Goal: Communication & Community: Connect with others

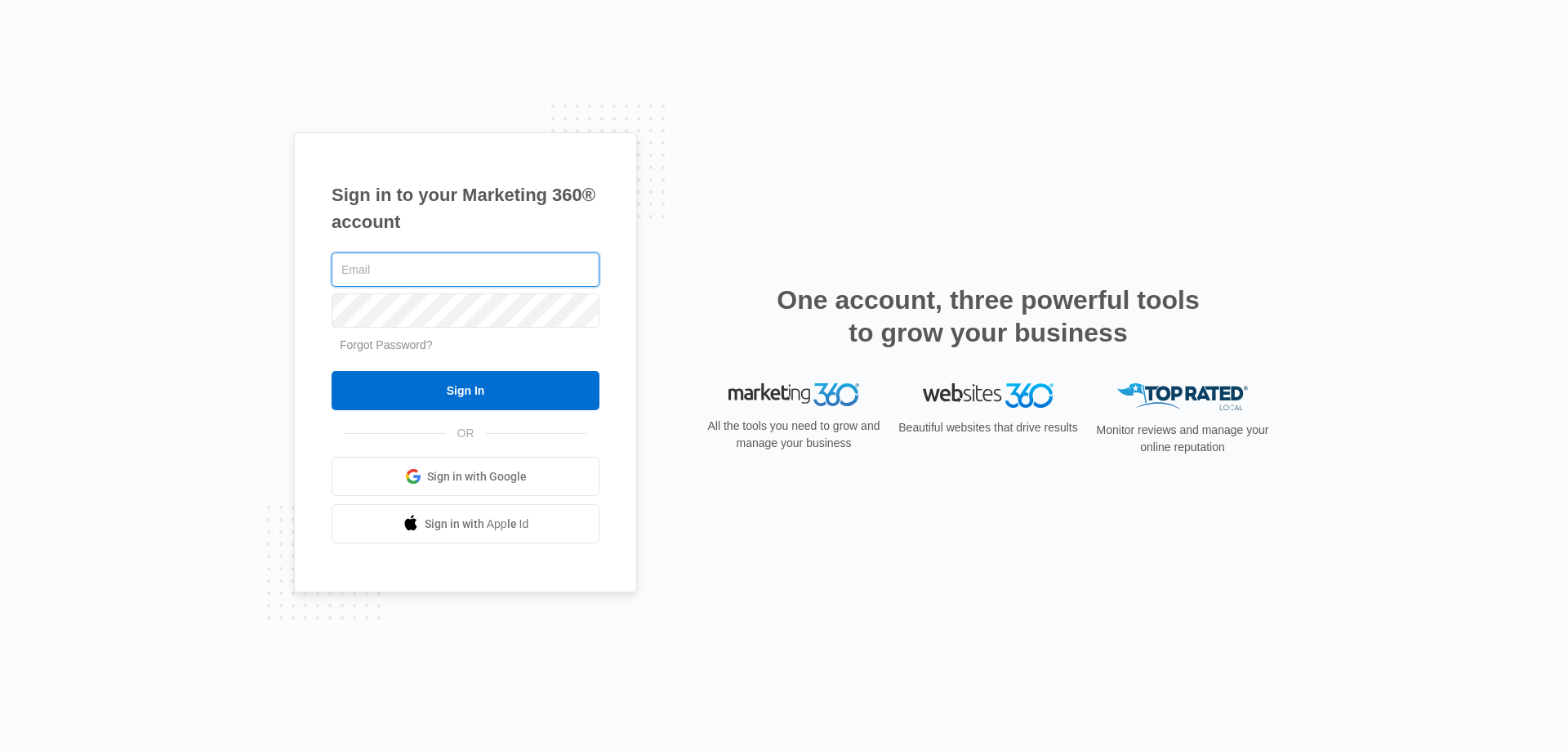
click at [412, 270] on input "text" at bounding box center [465, 269] width 268 height 34
type input "Y"
type input "[PERSON_NAME][EMAIL_ADDRESS][DOMAIN_NAME]"
click at [332, 371] on input "Sign In" at bounding box center [465, 390] width 268 height 39
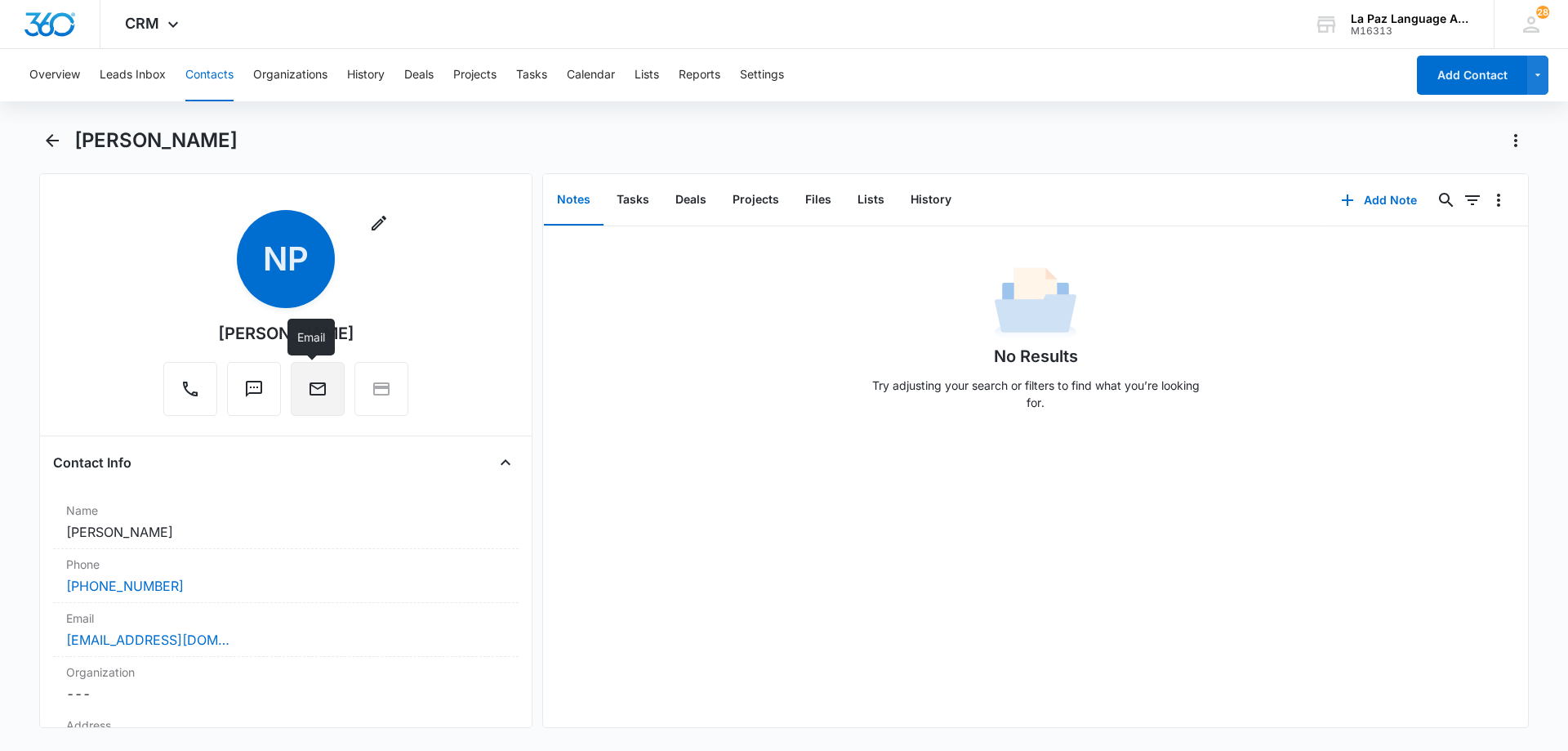
click at [313, 388] on icon "Email" at bounding box center [318, 389] width 17 height 13
click at [310, 388] on icon "Email" at bounding box center [318, 389] width 17 height 13
click at [311, 390] on icon "Email" at bounding box center [317, 388] width 19 height 19
click at [300, 389] on button "Email" at bounding box center [317, 388] width 54 height 54
click at [311, 383] on icon "Email" at bounding box center [318, 389] width 17 height 13
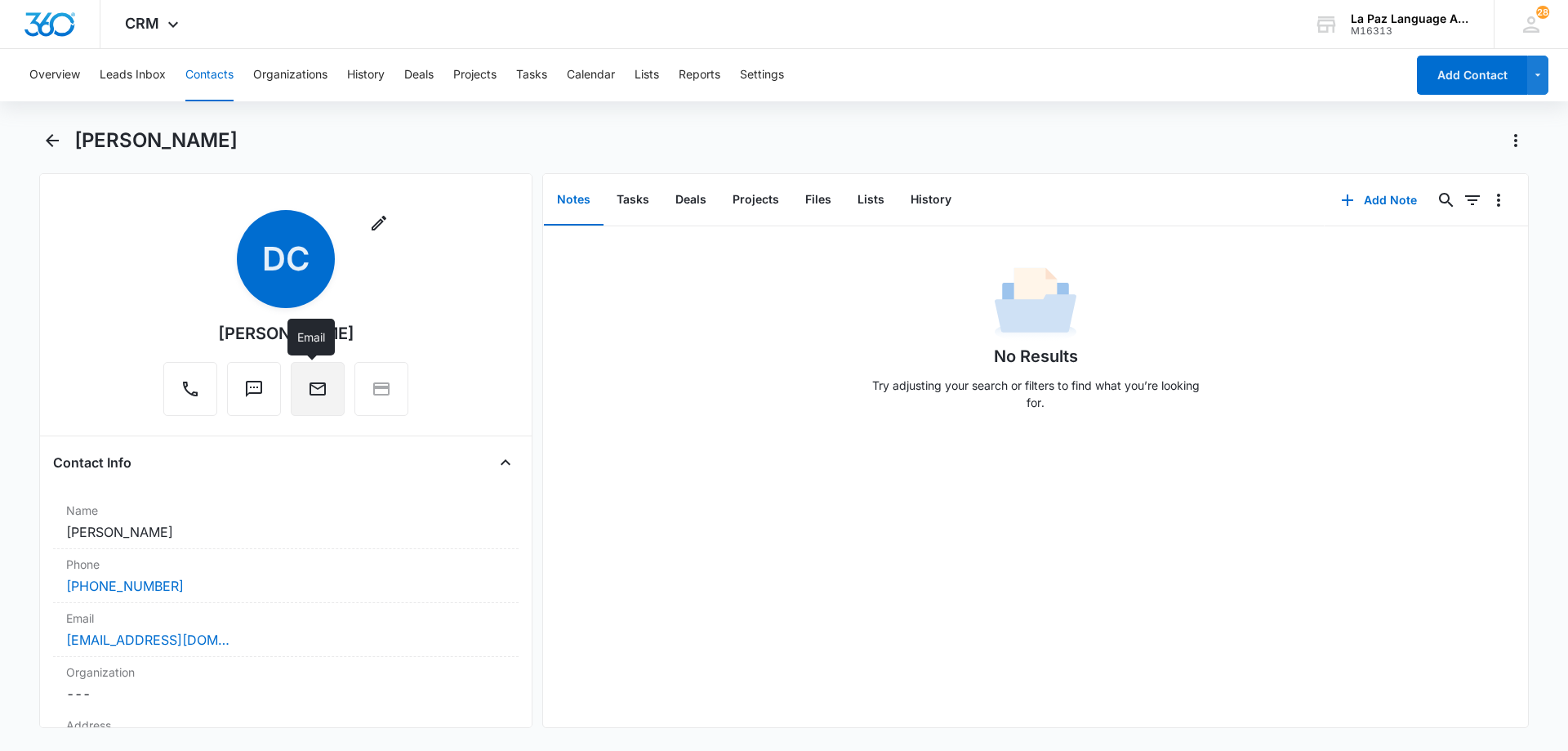
click at [316, 388] on icon "Email" at bounding box center [317, 388] width 19 height 19
